Goal: Transaction & Acquisition: Purchase product/service

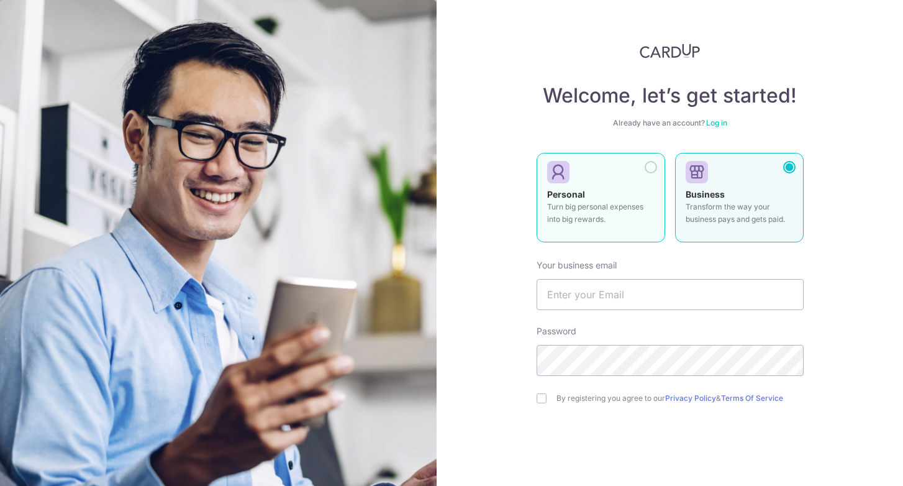
click at [630, 188] on div "Personal Turn big personal expenses into big rewards." at bounding box center [600, 209] width 107 height 43
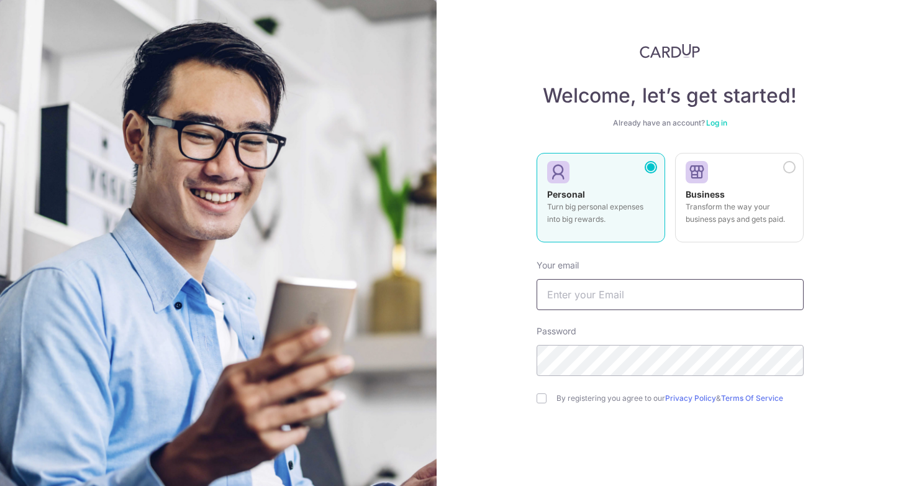
click at [611, 291] on input "text" at bounding box center [670, 294] width 267 height 31
type input "fadilah.karlan@gmail.com"
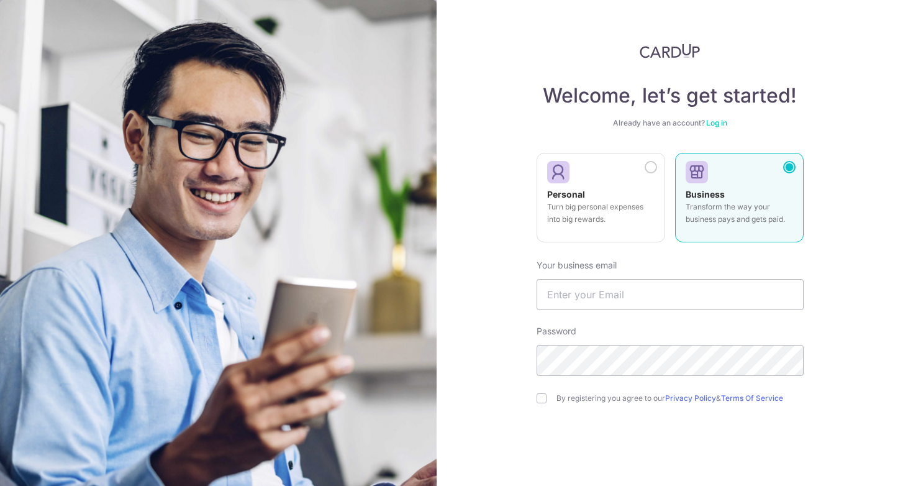
scroll to position [57, 0]
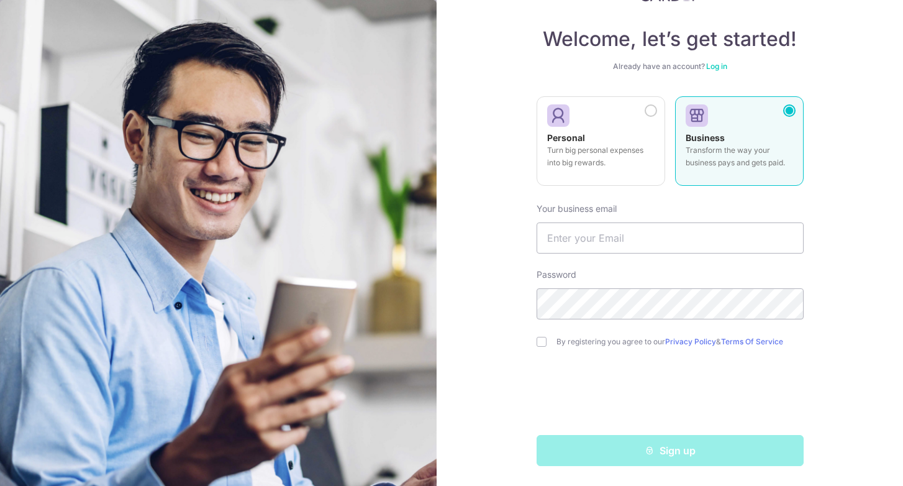
click at [717, 66] on link "Log in" at bounding box center [716, 65] width 21 height 9
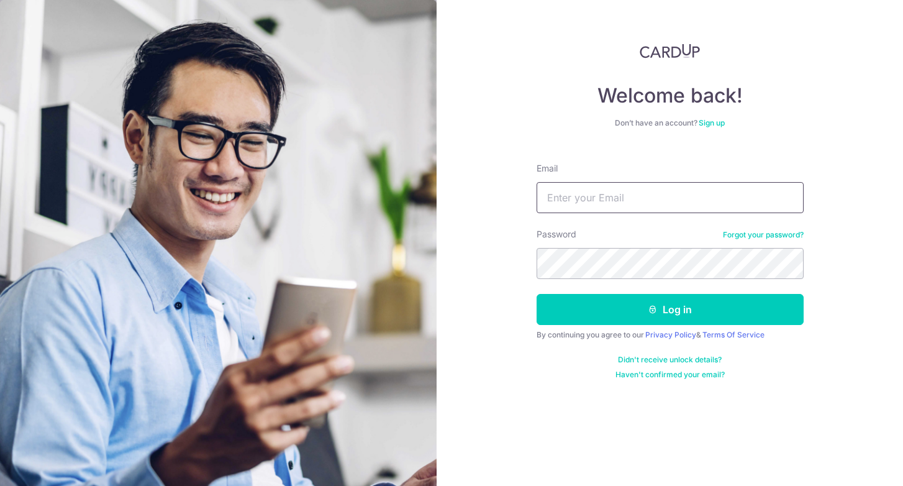
click at [589, 197] on input "Email" at bounding box center [670, 197] width 267 height 31
type input "[EMAIL_ADDRESS][DOMAIN_NAME]"
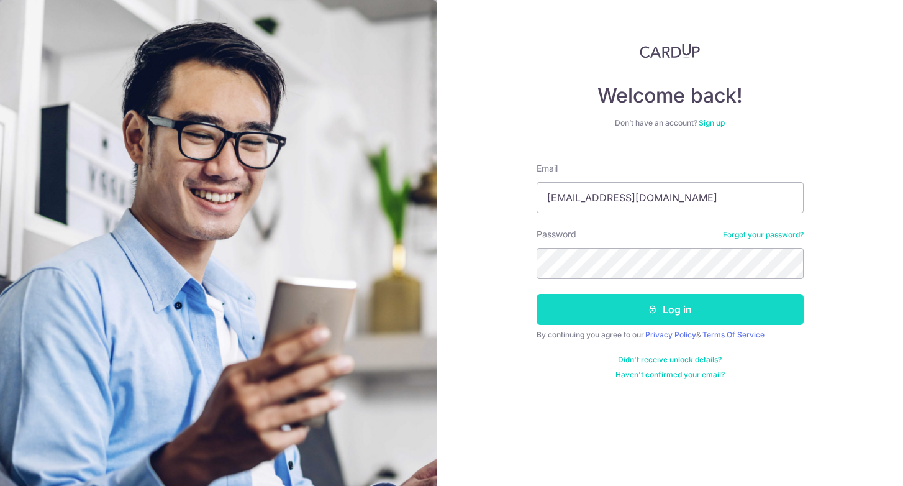
click at [668, 316] on button "Log in" at bounding box center [670, 309] width 267 height 31
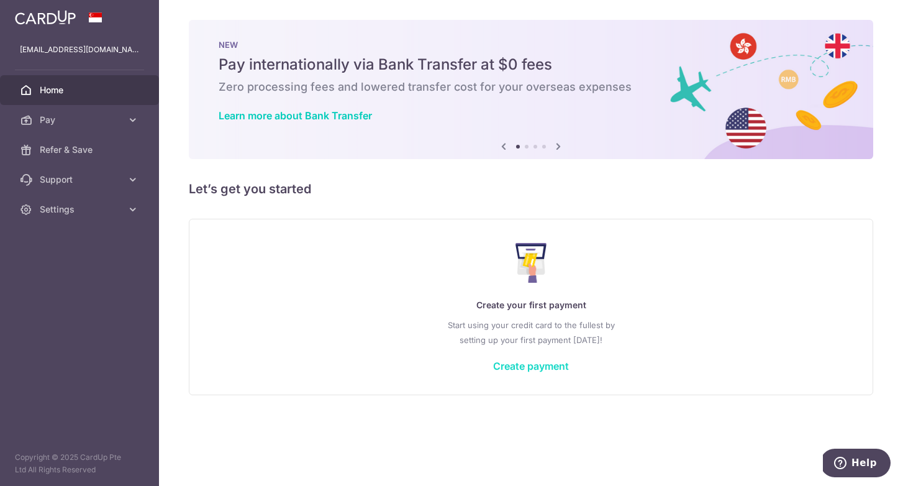
click at [521, 364] on link "Create payment" at bounding box center [531, 366] width 76 height 12
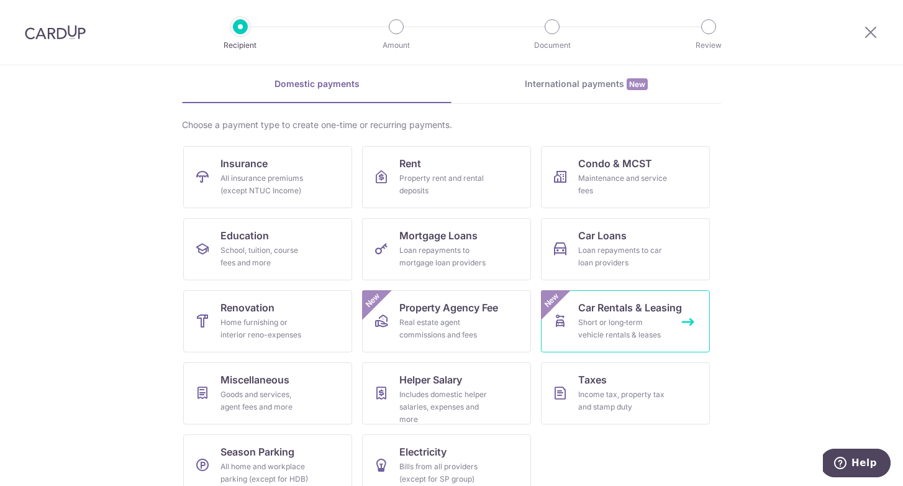
scroll to position [70, 0]
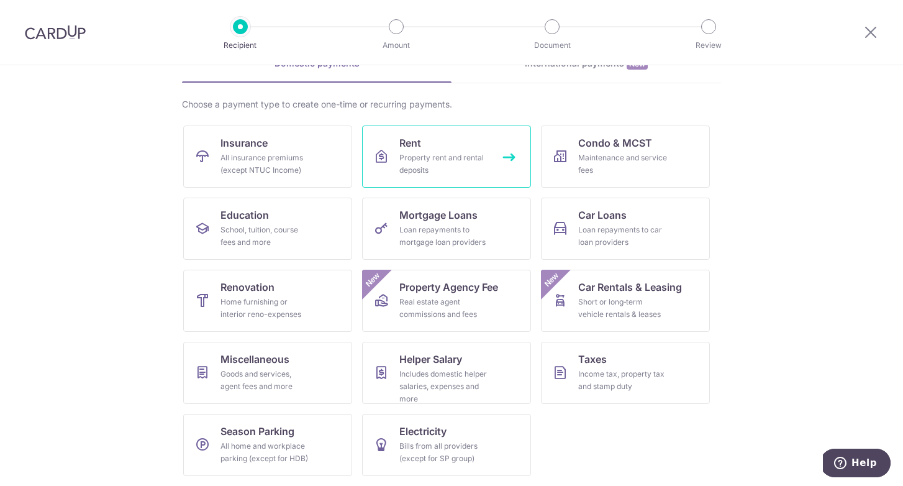
click at [471, 175] on div "Property rent and rental deposits" at bounding box center [443, 164] width 89 height 25
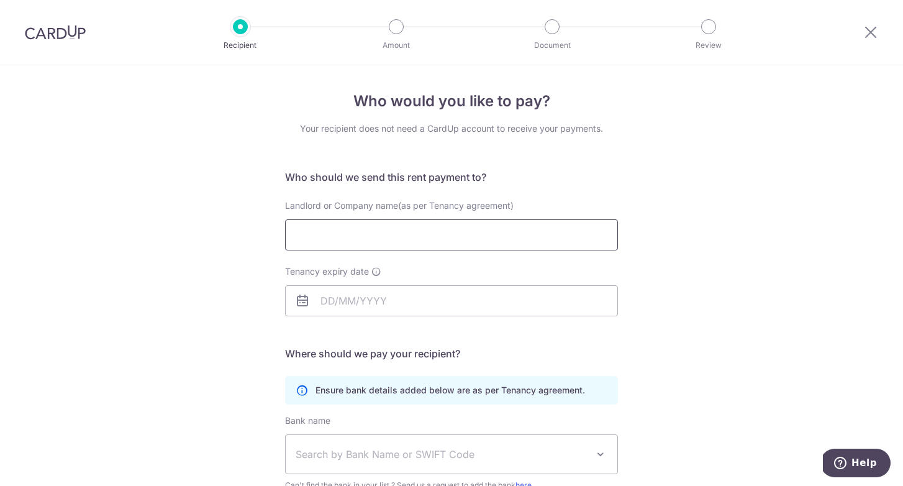
click at [423, 235] on input "Landlord or Company name(as per Tenancy agreement)" at bounding box center [451, 234] width 333 height 31
click at [496, 239] on input "Landlord or Company name(as per Tenancy agreement)" at bounding box center [451, 234] width 333 height 31
paste input "Chengteik Properties Pte Ltd"
type input "Chengteik Properties Pte Ltd"
click at [375, 300] on input "Tenancy expiry date" at bounding box center [451, 300] width 333 height 31
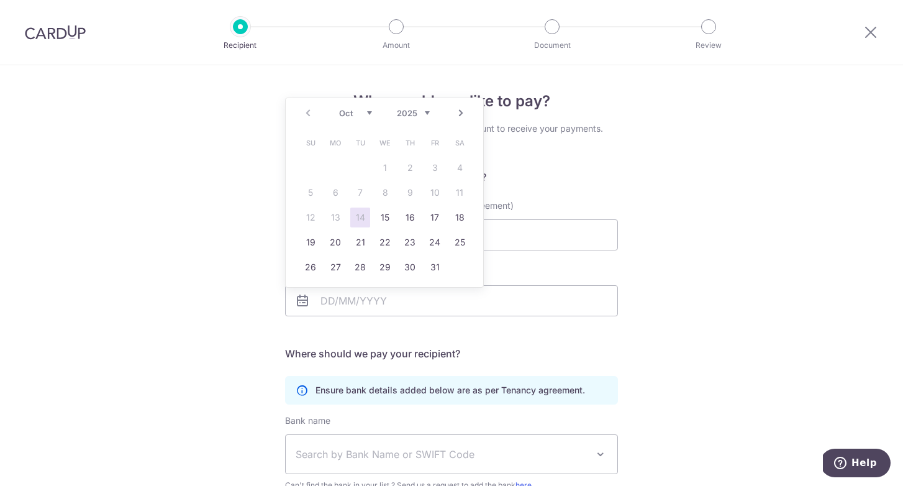
click at [424, 112] on select "2025 2026 2027 2028 2029 2030 2031 2032 2033 2034 2035" at bounding box center [413, 113] width 33 height 10
click at [311, 286] on link "31" at bounding box center [311, 292] width 20 height 20
type input "31/10/2027"
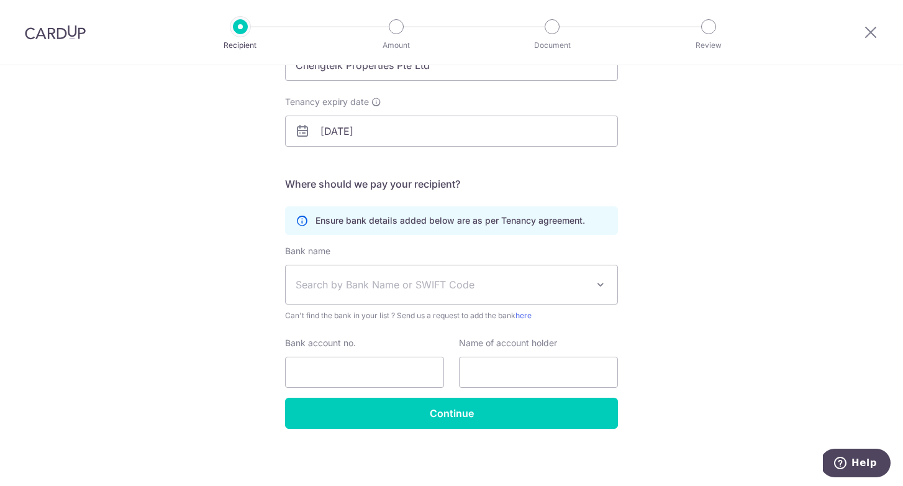
scroll to position [171, 0]
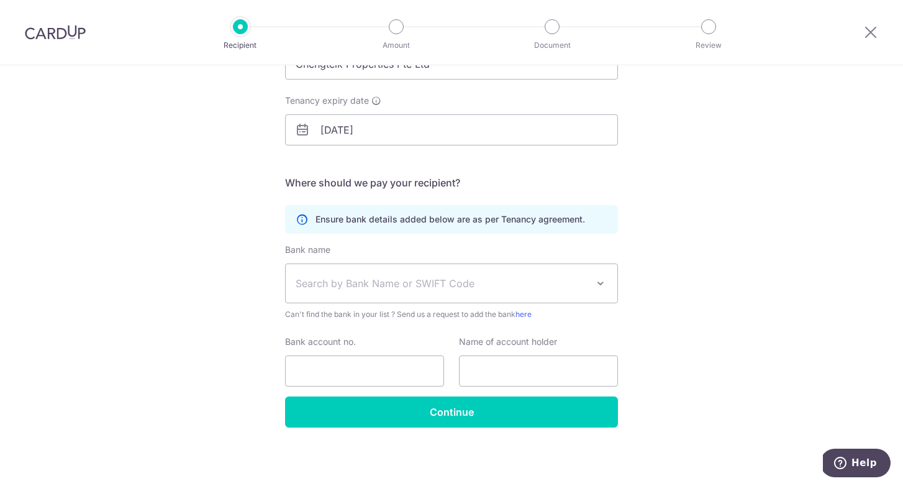
click at [437, 279] on span "Search by Bank Name or SWIFT Code" at bounding box center [442, 283] width 292 height 15
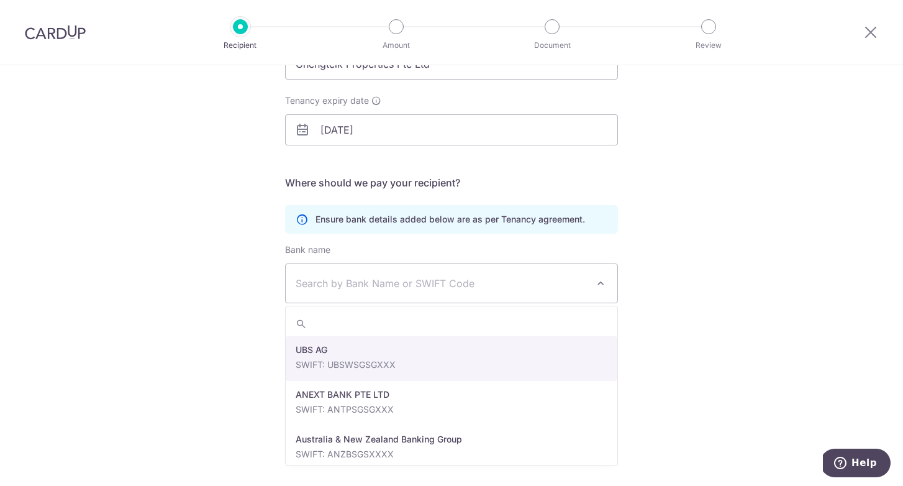
click at [429, 280] on span "Search by Bank Name or SWIFT Code" at bounding box center [442, 283] width 292 height 15
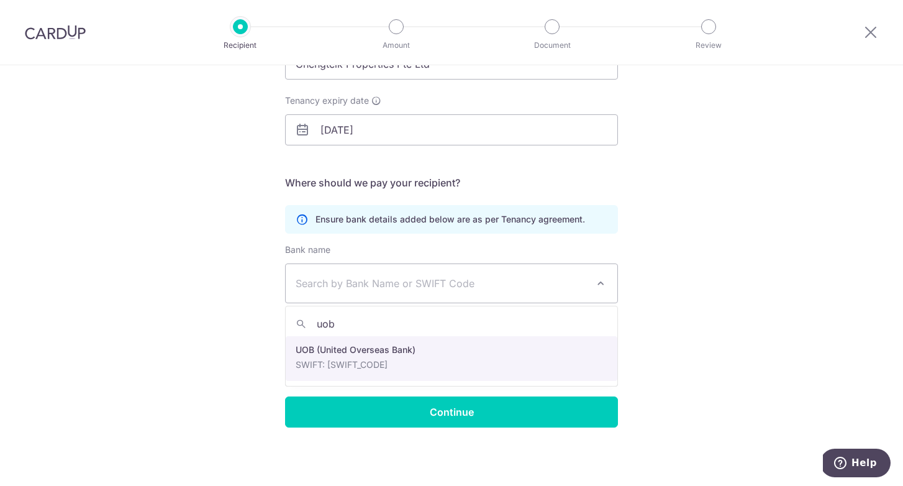
type input "uob"
select select "18"
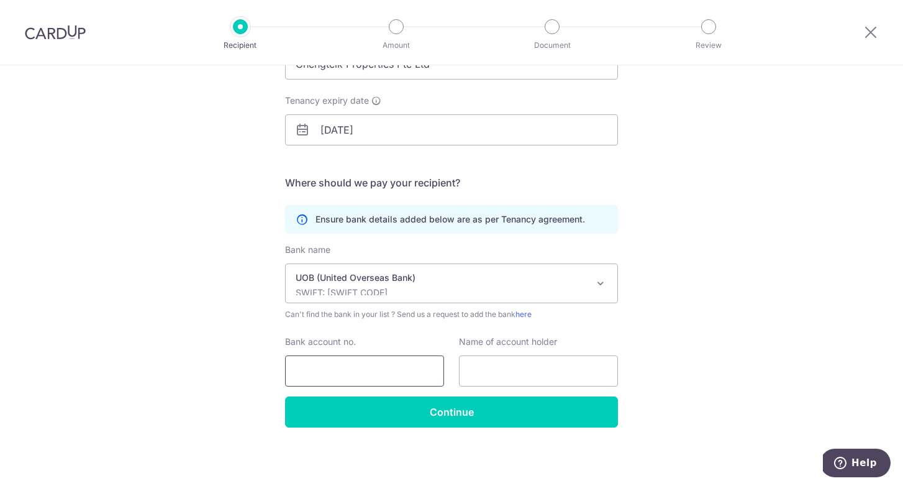
click at [409, 370] on input "Bank account no." at bounding box center [364, 370] width 159 height 31
paste input "217-302-217-6"
type input "217-302-217-6"
click at [497, 373] on input "text" at bounding box center [538, 370] width 159 height 31
paste input "Chengteik Properties Pte Ltd"
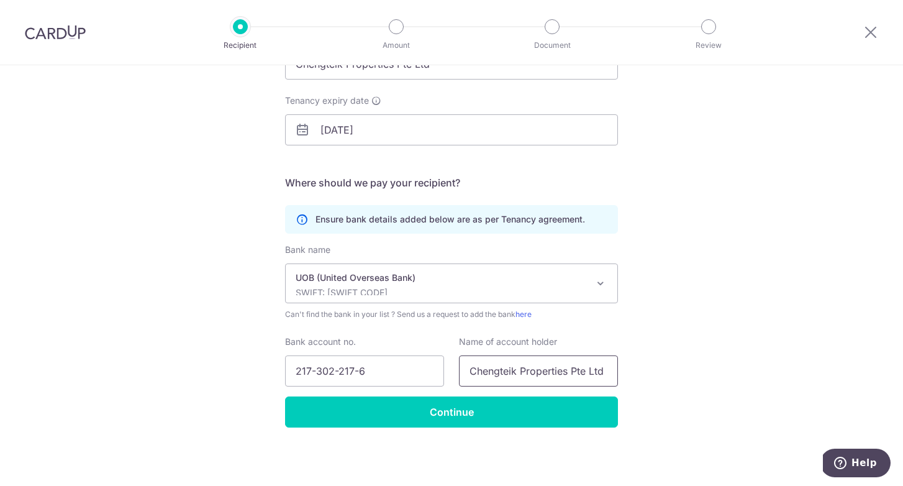
type input "Chengteik Properties Pte Ltd"
click at [724, 357] on div "Who would you like to pay? Your recipient does not need a CardUp account to rec…" at bounding box center [451, 189] width 903 height 591
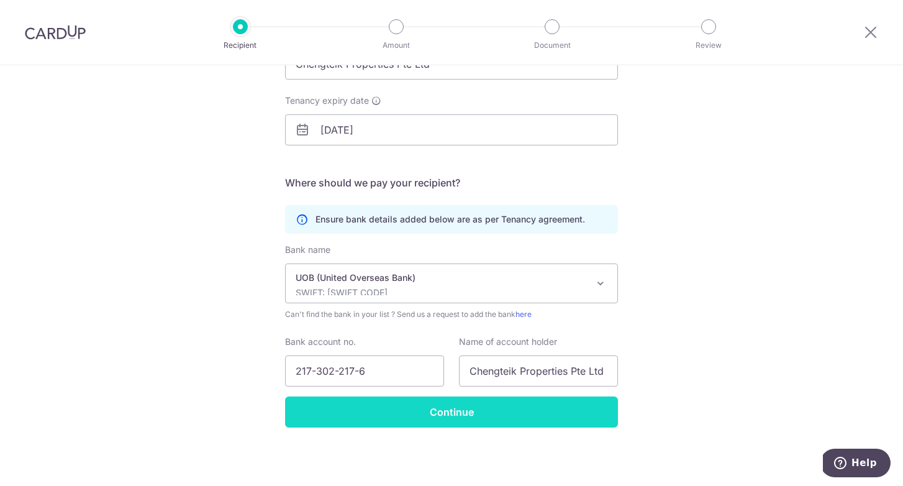
click at [447, 412] on input "Continue" at bounding box center [451, 411] width 333 height 31
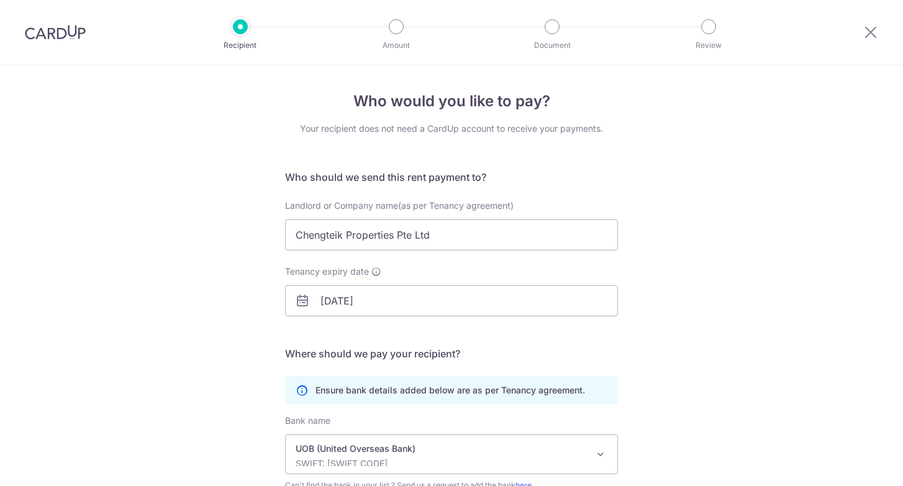
scroll to position [201, 0]
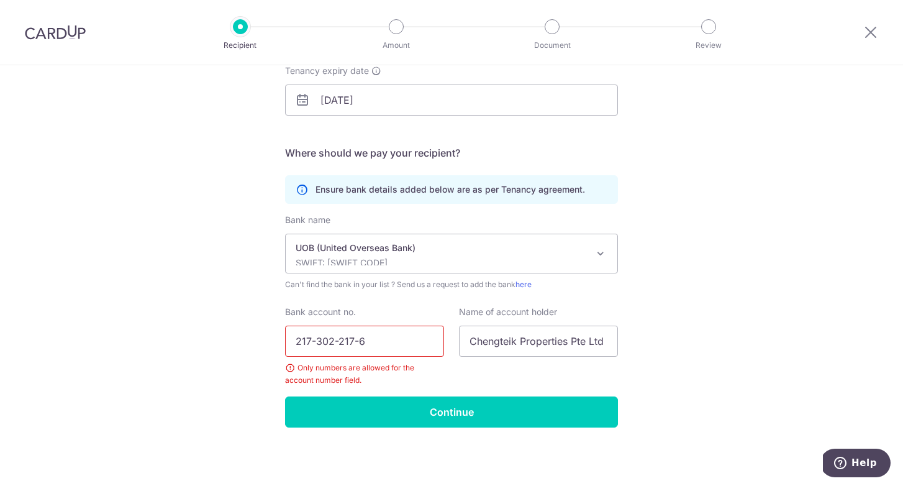
click at [317, 342] on input "217-302-217-6" at bounding box center [364, 340] width 159 height 31
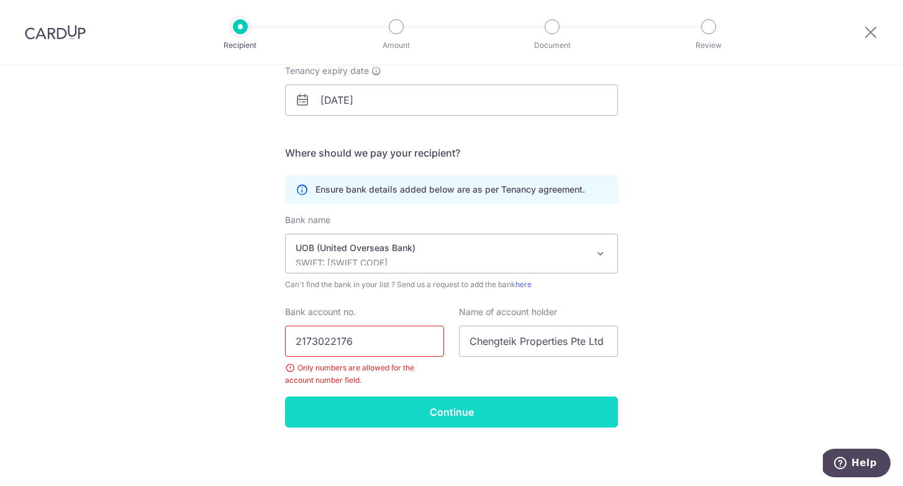
type input "2173022176"
click at [455, 417] on input "Continue" at bounding box center [451, 411] width 333 height 31
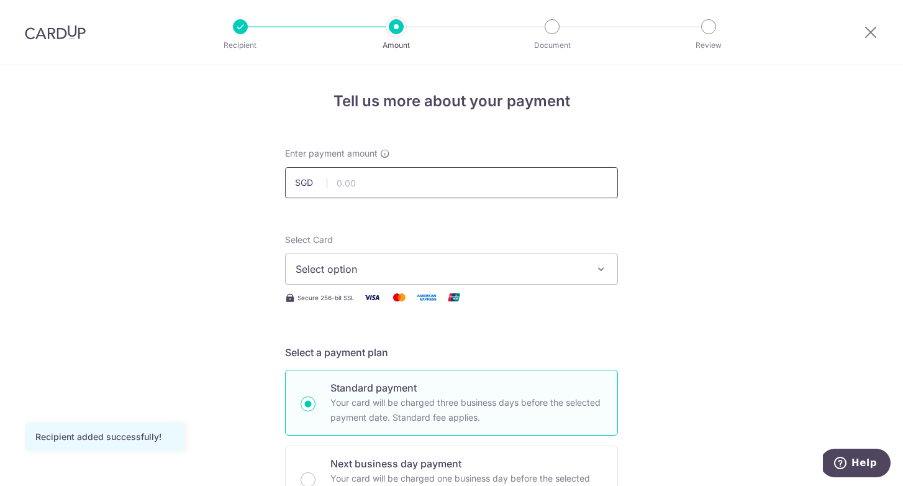
click at [496, 183] on input "text" at bounding box center [451, 182] width 333 height 31
click at [466, 270] on span "Select option" at bounding box center [440, 269] width 289 height 15
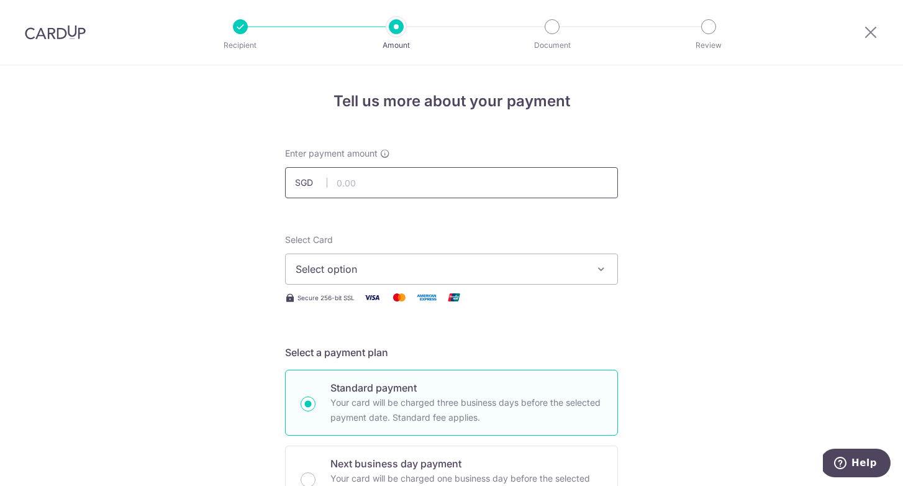
click at [385, 184] on input "text" at bounding box center [451, 182] width 333 height 31
type input "6,600.00"
click at [411, 244] on div "Select Card Select option Add credit card Your Cards **** 7438" at bounding box center [451, 259] width 333 height 51
click at [415, 270] on span "Select option" at bounding box center [440, 269] width 289 height 15
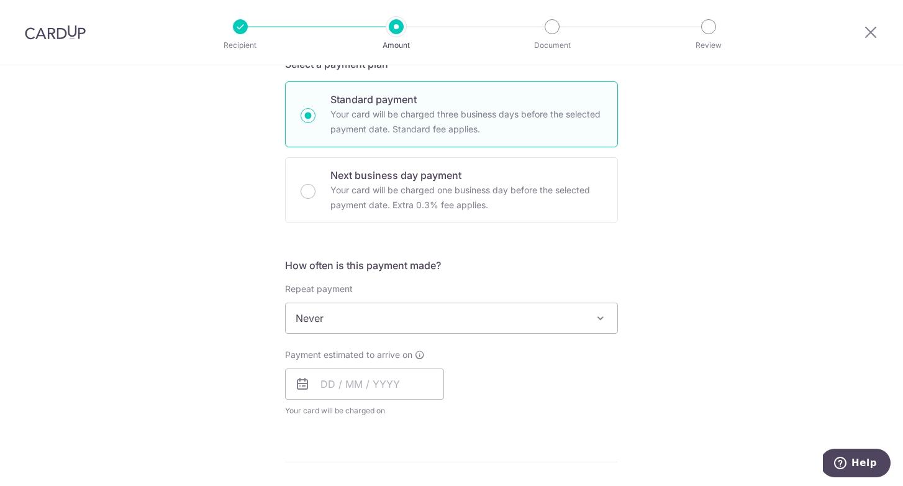
scroll to position [336, 0]
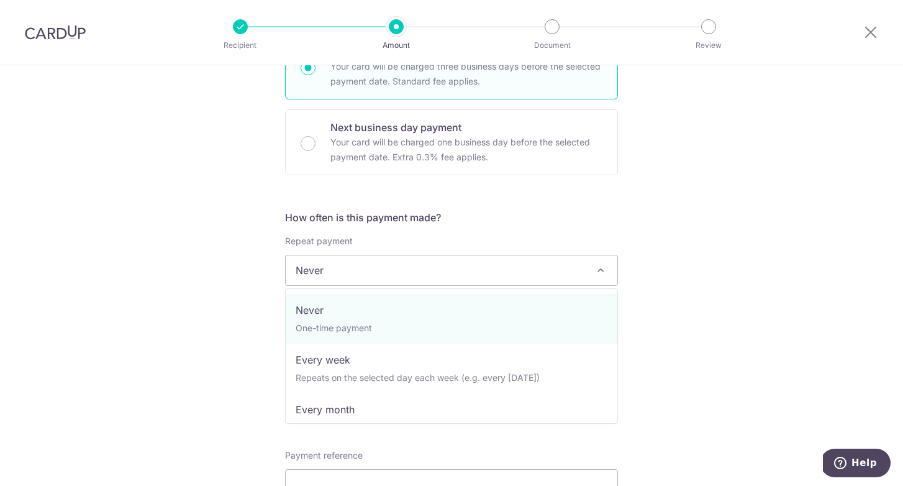
click at [582, 270] on span "Never" at bounding box center [452, 270] width 332 height 30
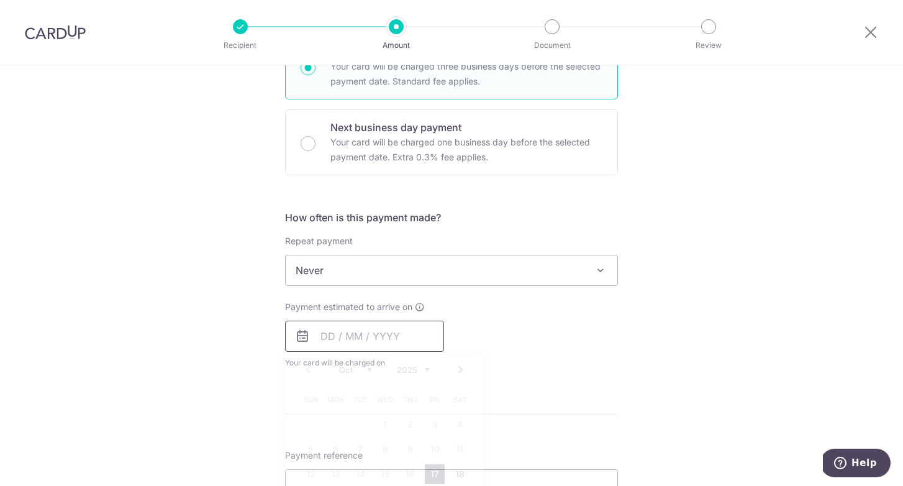
click at [329, 339] on input "text" at bounding box center [364, 336] width 159 height 31
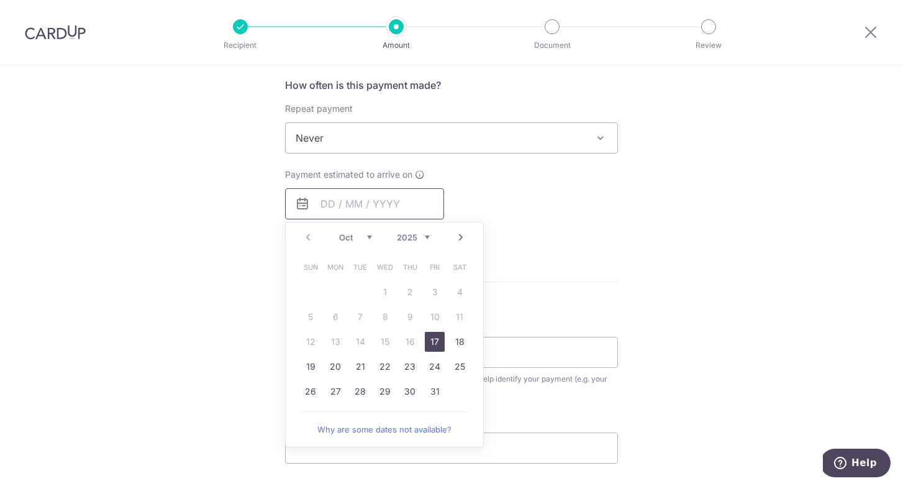
scroll to position [470, 0]
click at [432, 365] on link "24" at bounding box center [435, 365] width 20 height 20
type input "24/10/2025"
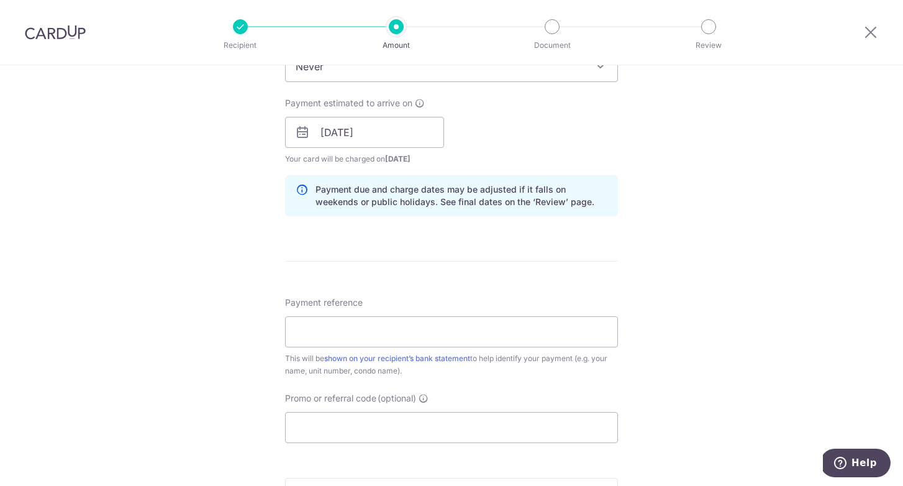
scroll to position [540, 0]
click at [439, 335] on input "Payment reference" at bounding box center [451, 331] width 333 height 31
type input "6A Cairnhill #02-01"
click at [691, 330] on div "Tell us more about your payment Enter payment amount SGD 6,600.00 6600.00 Recip…" at bounding box center [451, 112] width 903 height 1175
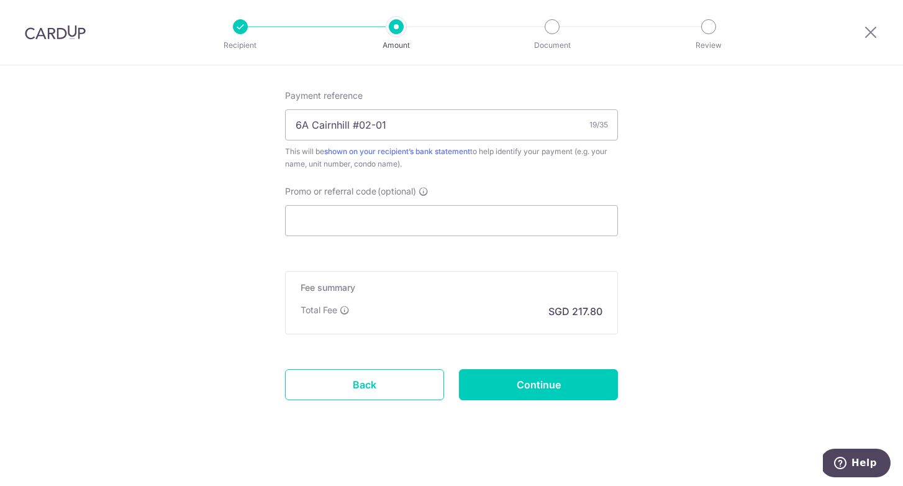
scroll to position [747, 0]
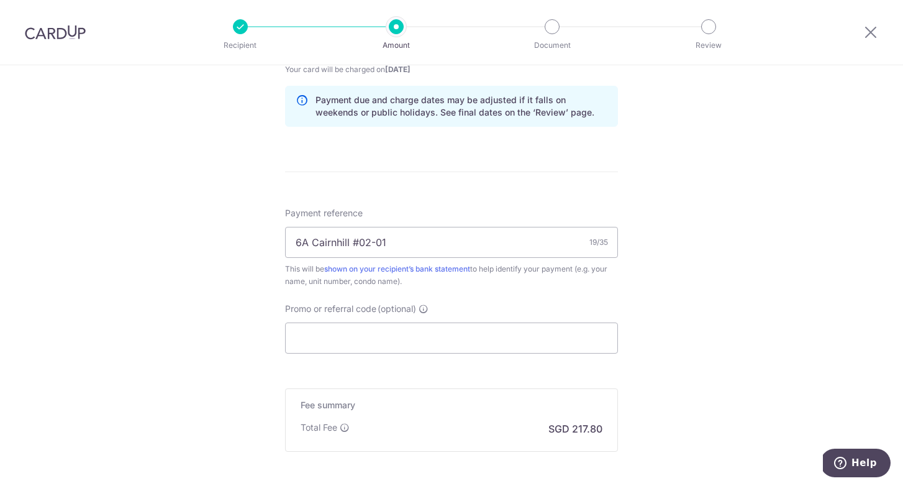
scroll to position [754, 0]
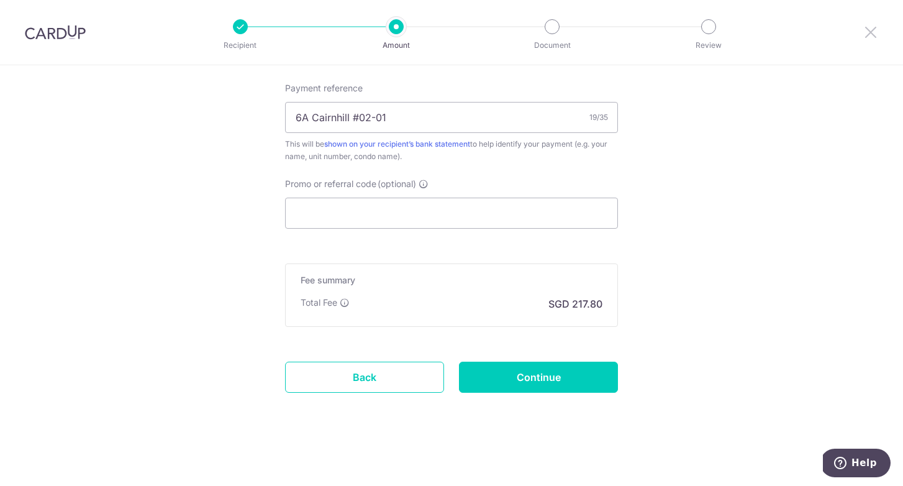
click at [868, 30] on icon at bounding box center [870, 32] width 15 height 16
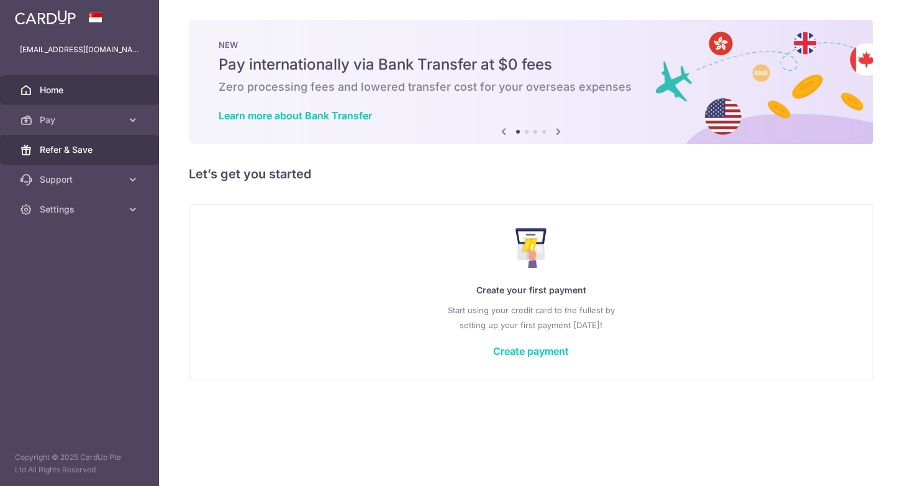
click at [93, 152] on span "Refer & Save" at bounding box center [81, 149] width 82 height 12
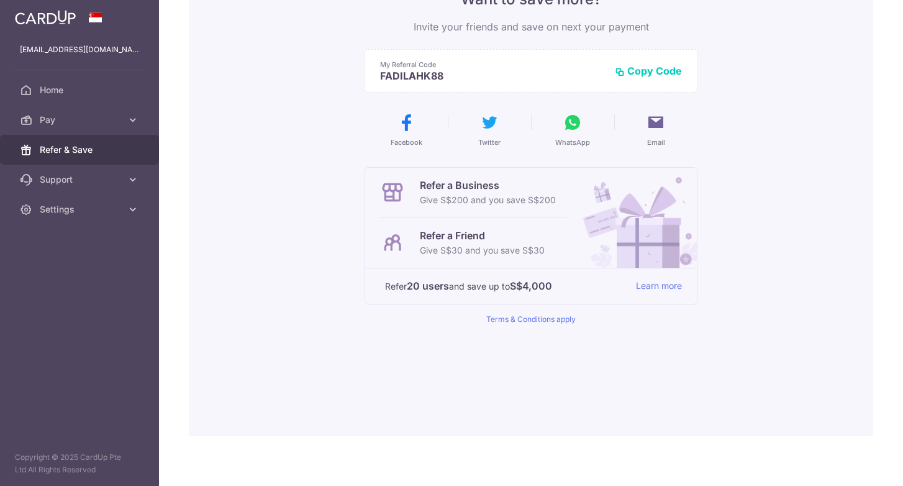
scroll to position [134, 0]
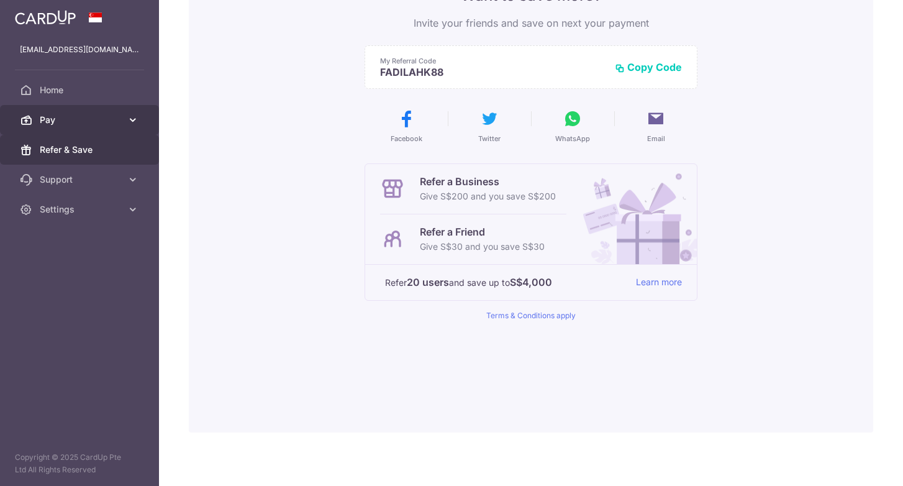
click at [123, 124] on link "Pay" at bounding box center [79, 120] width 159 height 30
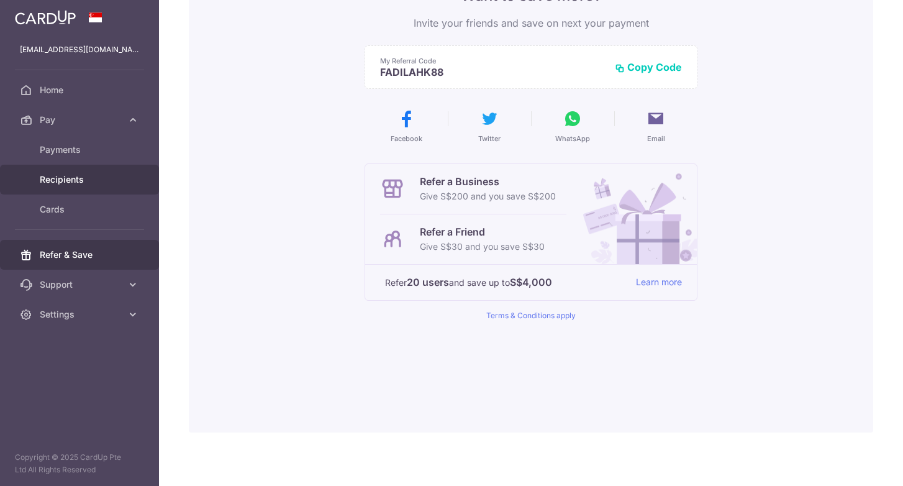
click at [83, 178] on span "Recipients" at bounding box center [81, 179] width 82 height 12
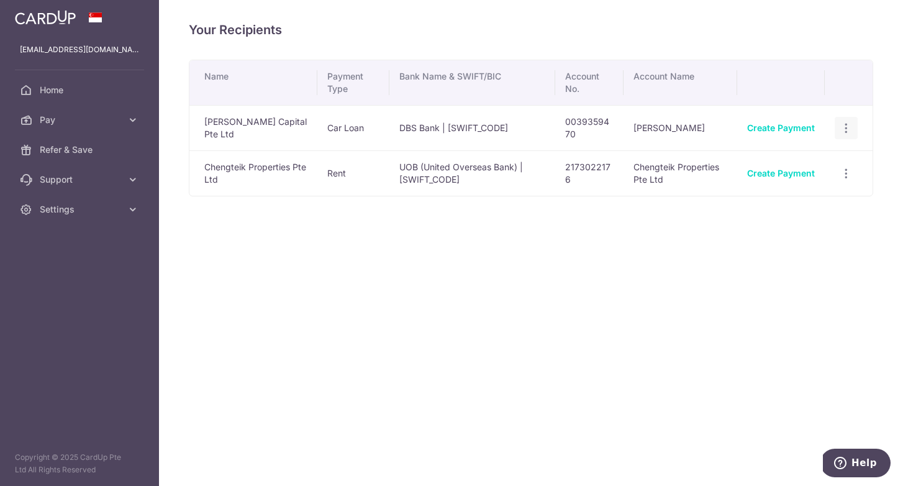
click at [848, 130] on icon "button" at bounding box center [846, 128] width 13 height 13
click at [797, 162] on span "View/Edit" at bounding box center [805, 162] width 84 height 15
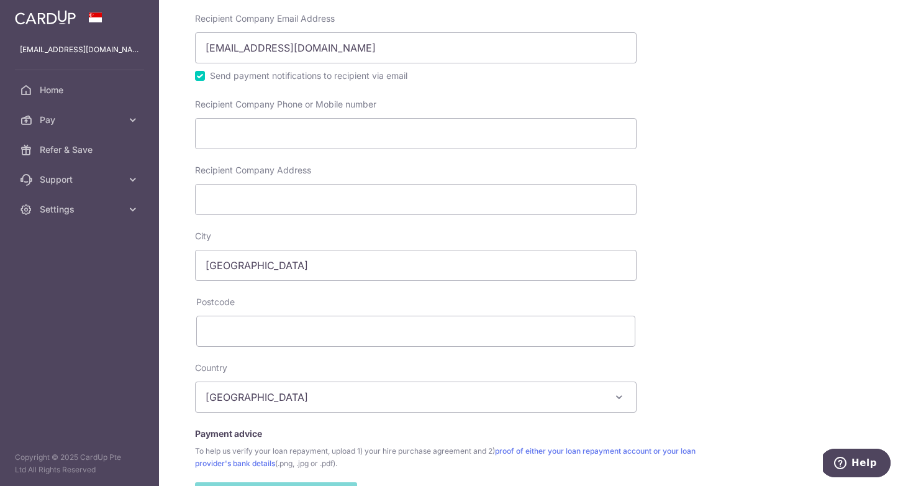
scroll to position [517, 0]
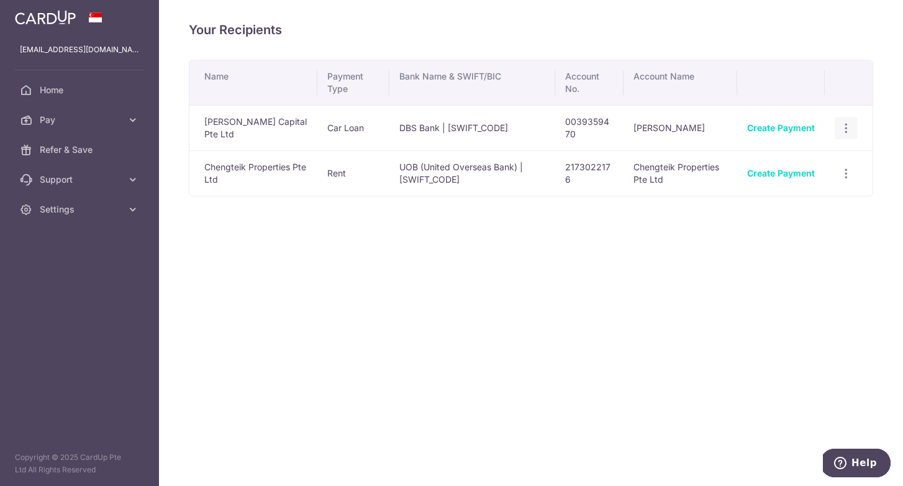
click at [844, 129] on icon "button" at bounding box center [846, 128] width 13 height 13
click at [809, 191] on span "Linked Payments" at bounding box center [803, 192] width 80 height 12
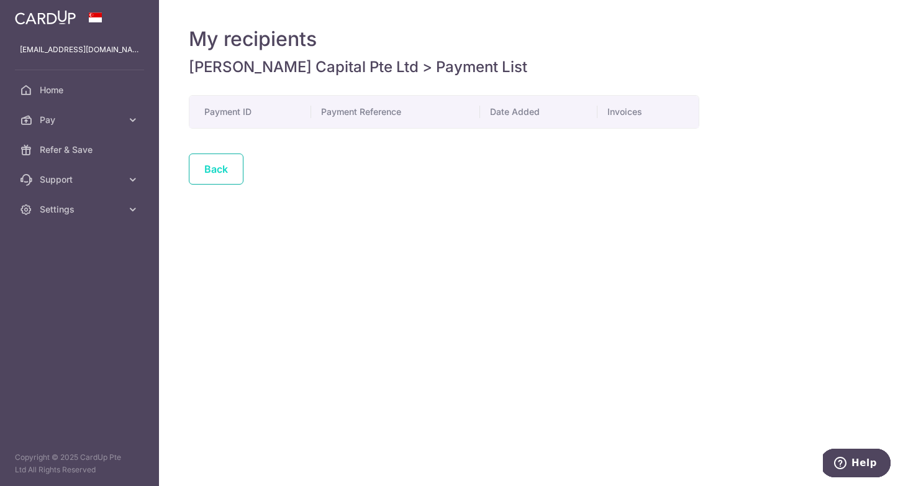
click at [212, 177] on link "Back" at bounding box center [216, 168] width 55 height 31
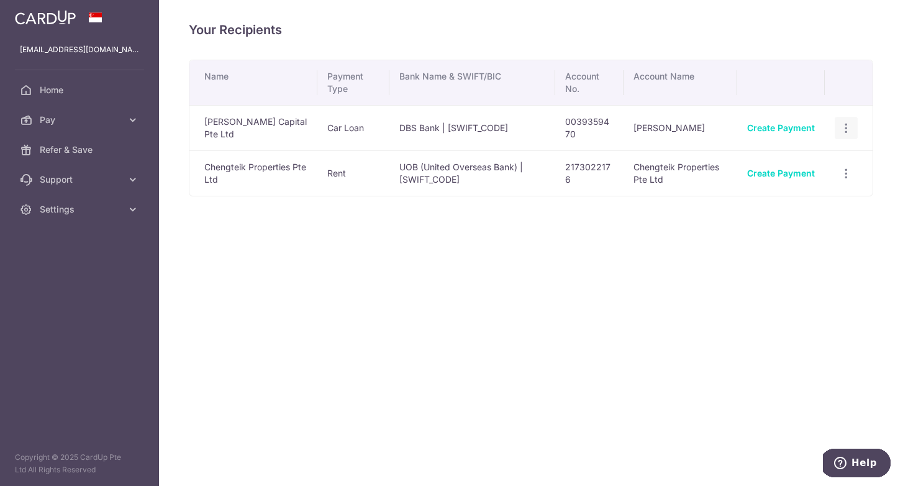
click at [844, 134] on icon "button" at bounding box center [846, 128] width 13 height 13
click at [791, 167] on span "View/Edit" at bounding box center [805, 162] width 84 height 15
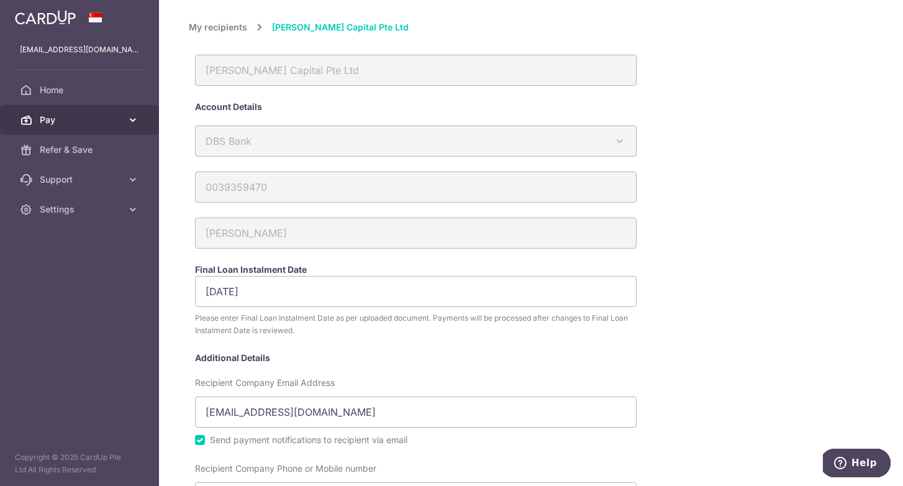
click at [63, 122] on span "Pay" at bounding box center [81, 120] width 82 height 12
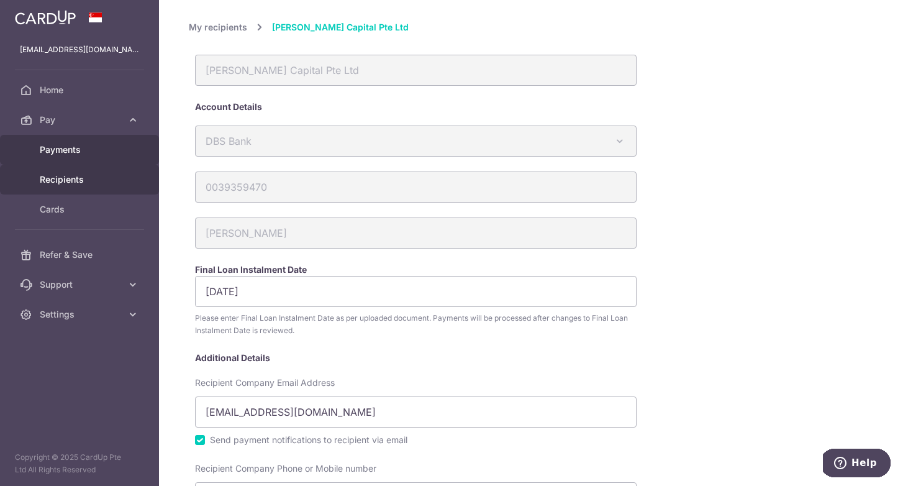
click at [73, 149] on span "Payments" at bounding box center [81, 149] width 82 height 12
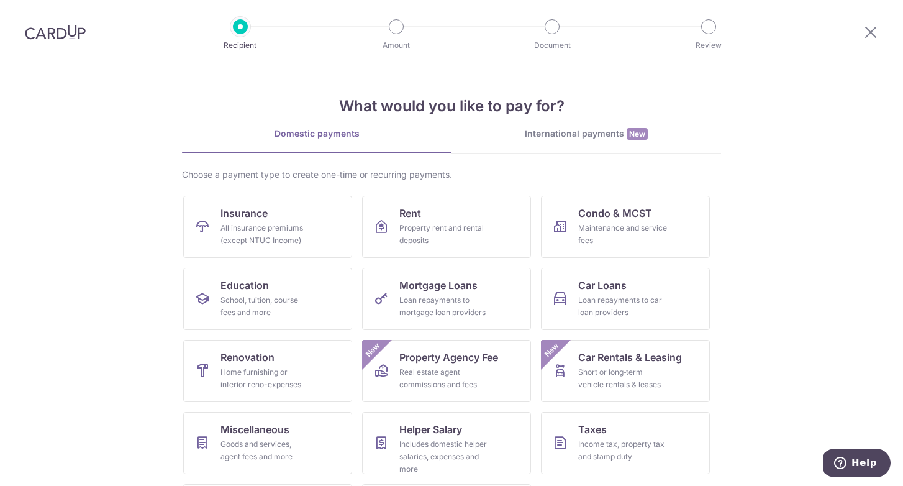
click at [615, 135] on div "International payments New" at bounding box center [587, 133] width 270 height 13
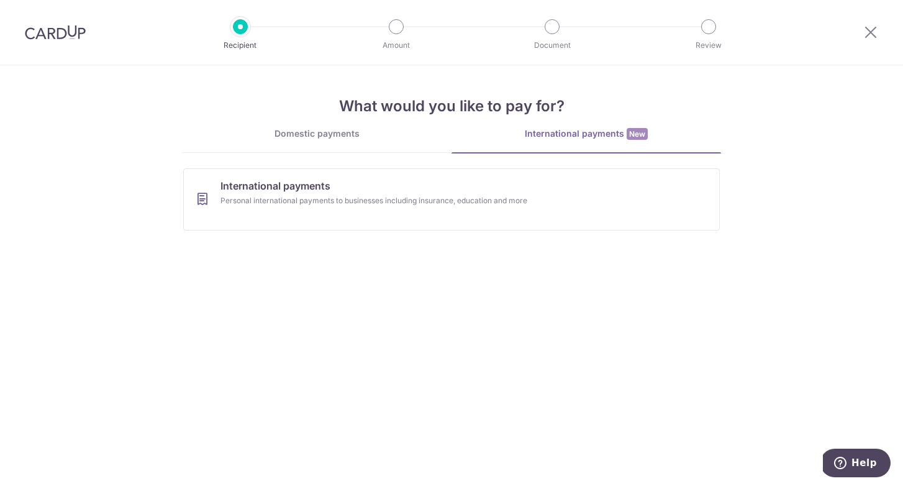
click at [390, 132] on div "Domestic payments" at bounding box center [317, 133] width 270 height 12
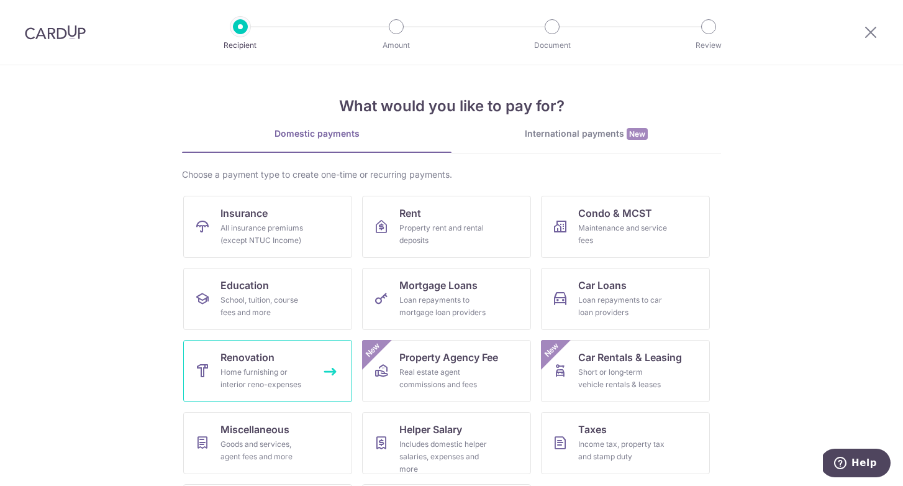
scroll to position [70, 0]
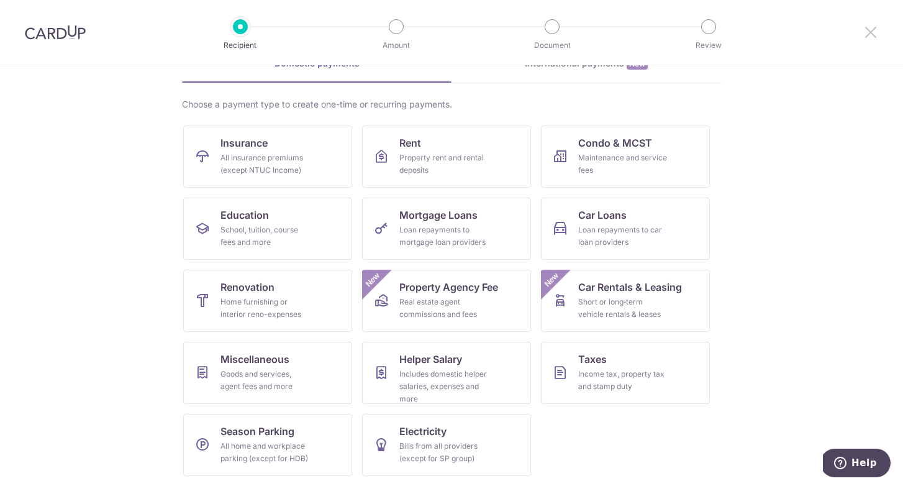
click at [873, 29] on icon at bounding box center [870, 32] width 15 height 16
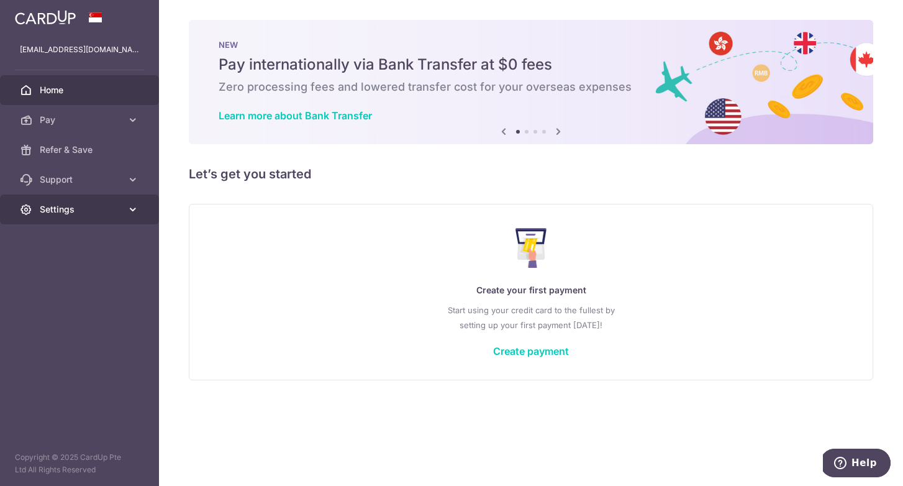
click at [130, 209] on icon at bounding box center [133, 209] width 12 height 12
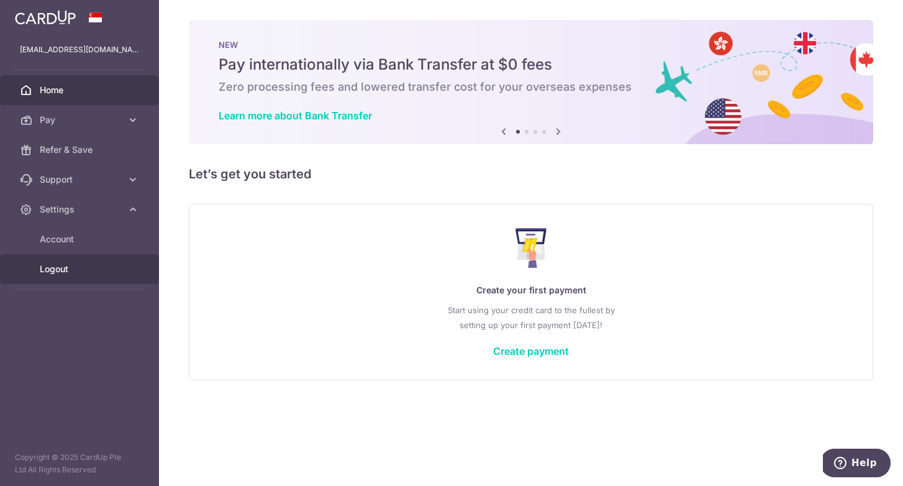
click at [64, 269] on span "Logout" at bounding box center [81, 269] width 82 height 12
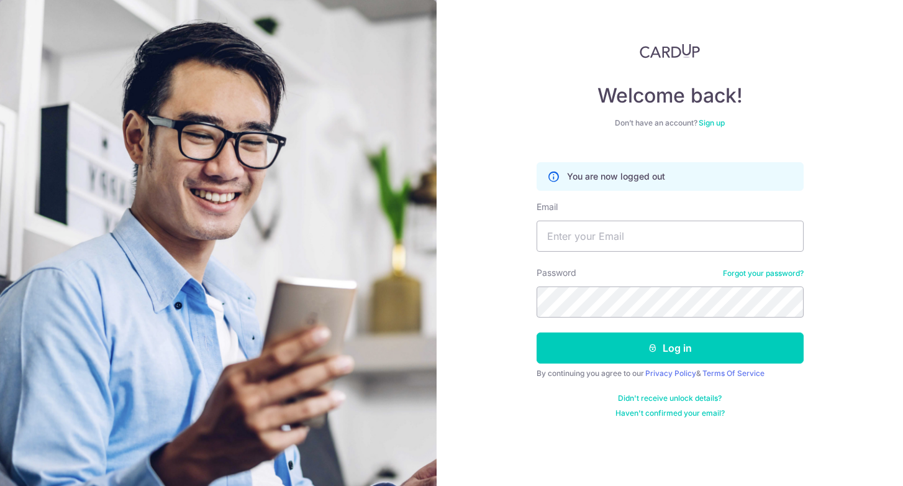
click at [714, 120] on link "Sign up" at bounding box center [712, 122] width 26 height 9
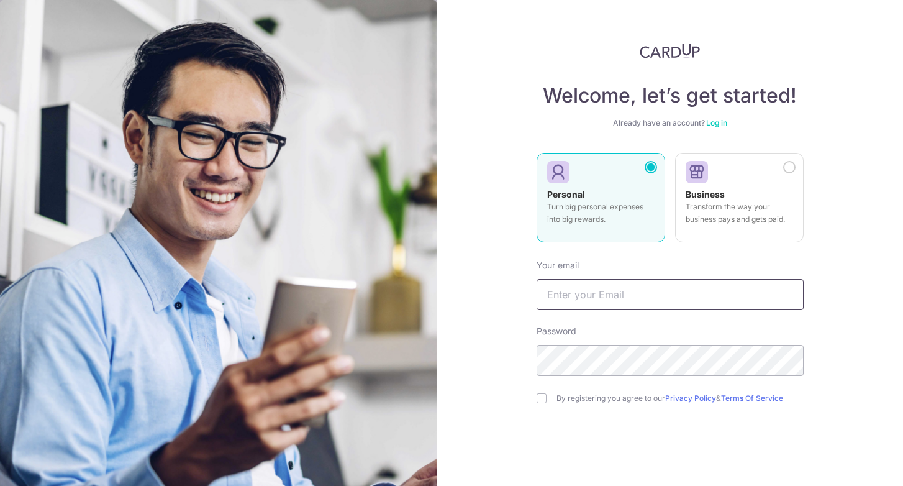
click at [640, 302] on input "text" at bounding box center [670, 294] width 267 height 31
type input "[EMAIL_ADDRESS][DOMAIN_NAME]"
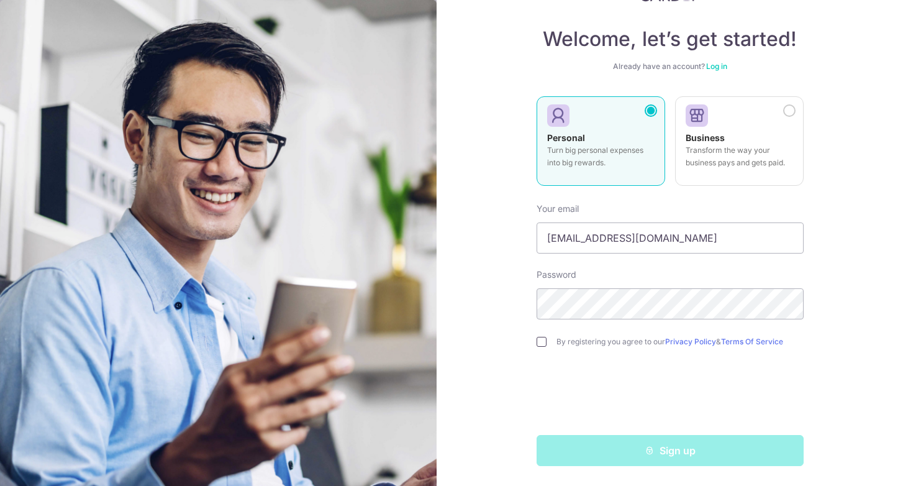
click at [541, 344] on input "checkbox" at bounding box center [542, 342] width 10 height 10
checkbox input "true"
click at [838, 316] on div "Welcome, let’s get started! Already have an account? Log in Personal Turn big p…" at bounding box center [670, 243] width 466 height 486
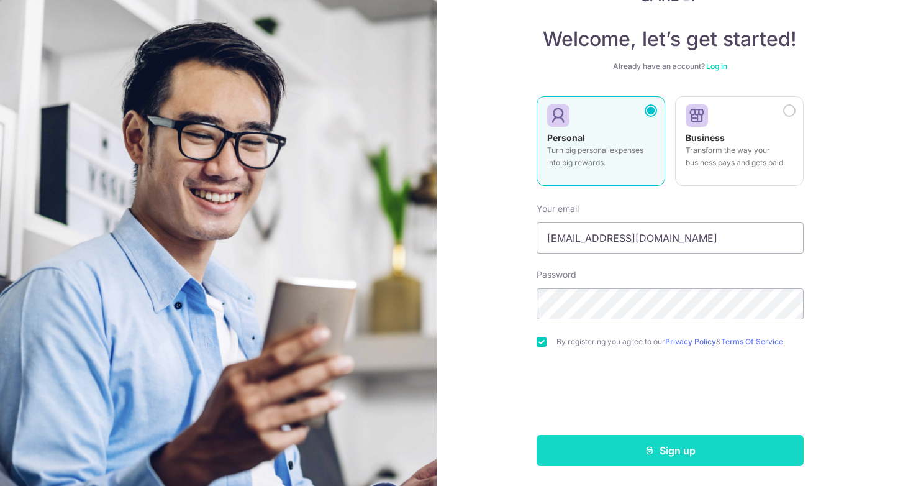
click at [676, 455] on button "Sign up" at bounding box center [670, 450] width 267 height 31
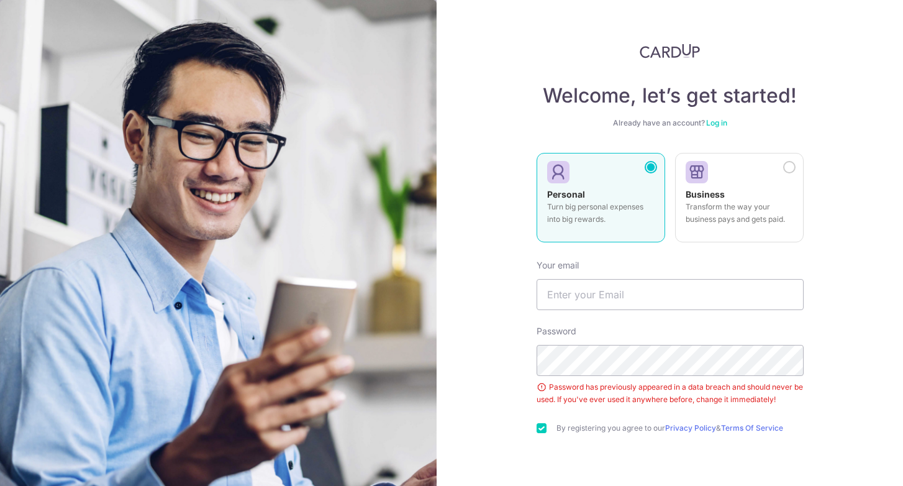
scroll to position [38, 0]
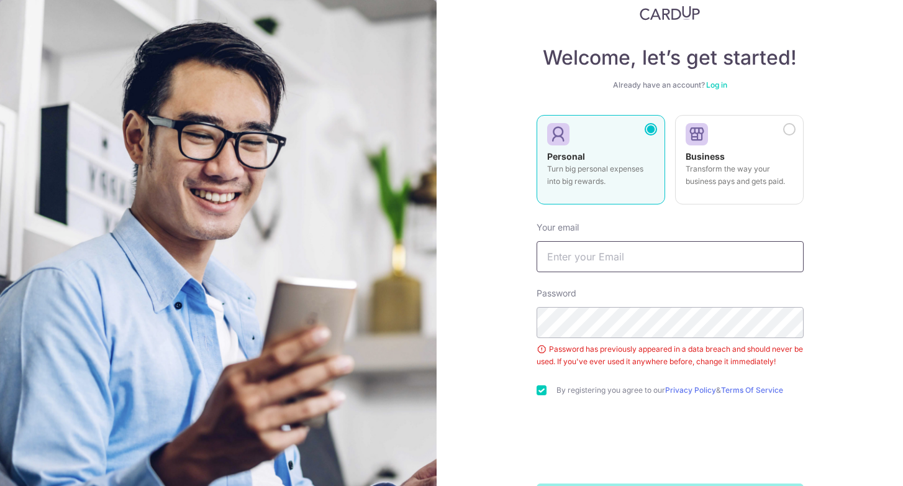
click at [668, 255] on input "text" at bounding box center [670, 256] width 267 height 31
click at [658, 252] on input "text" at bounding box center [670, 256] width 267 height 31
type input "[EMAIL_ADDRESS][DOMAIN_NAME]"
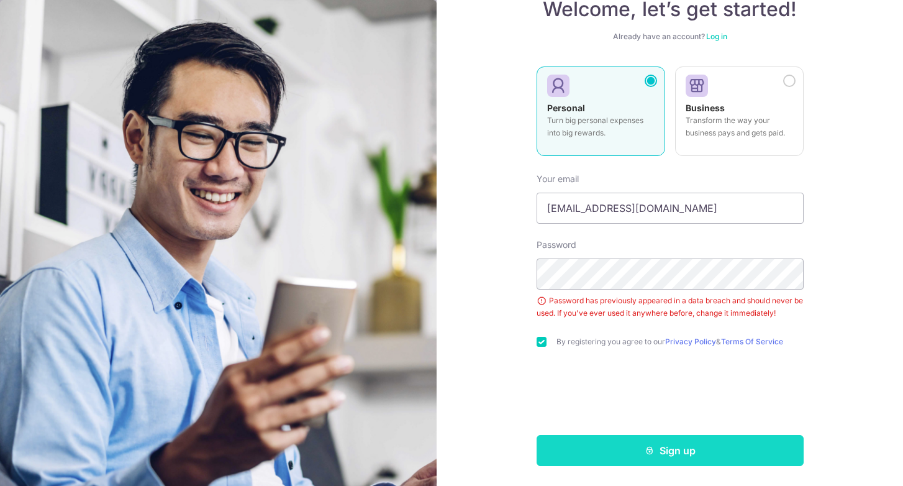
click at [667, 453] on button "Sign up" at bounding box center [670, 450] width 267 height 31
